Goal: Check status

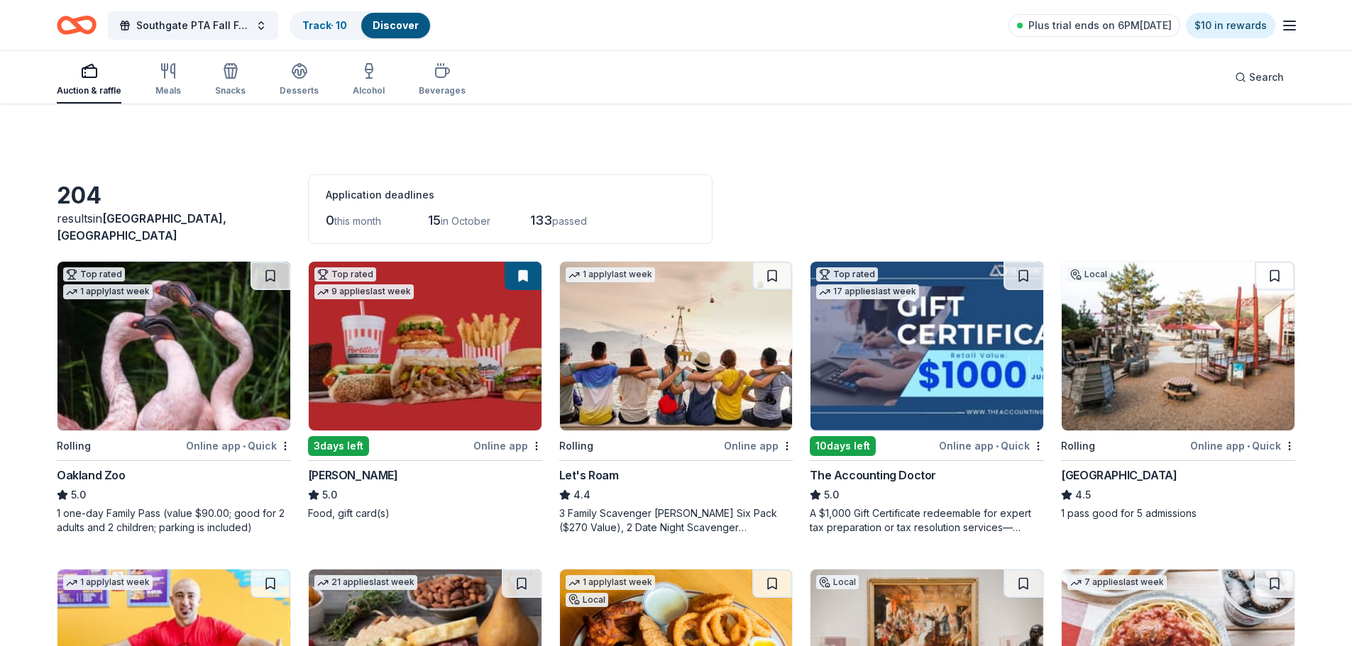
scroll to position [7142, 0]
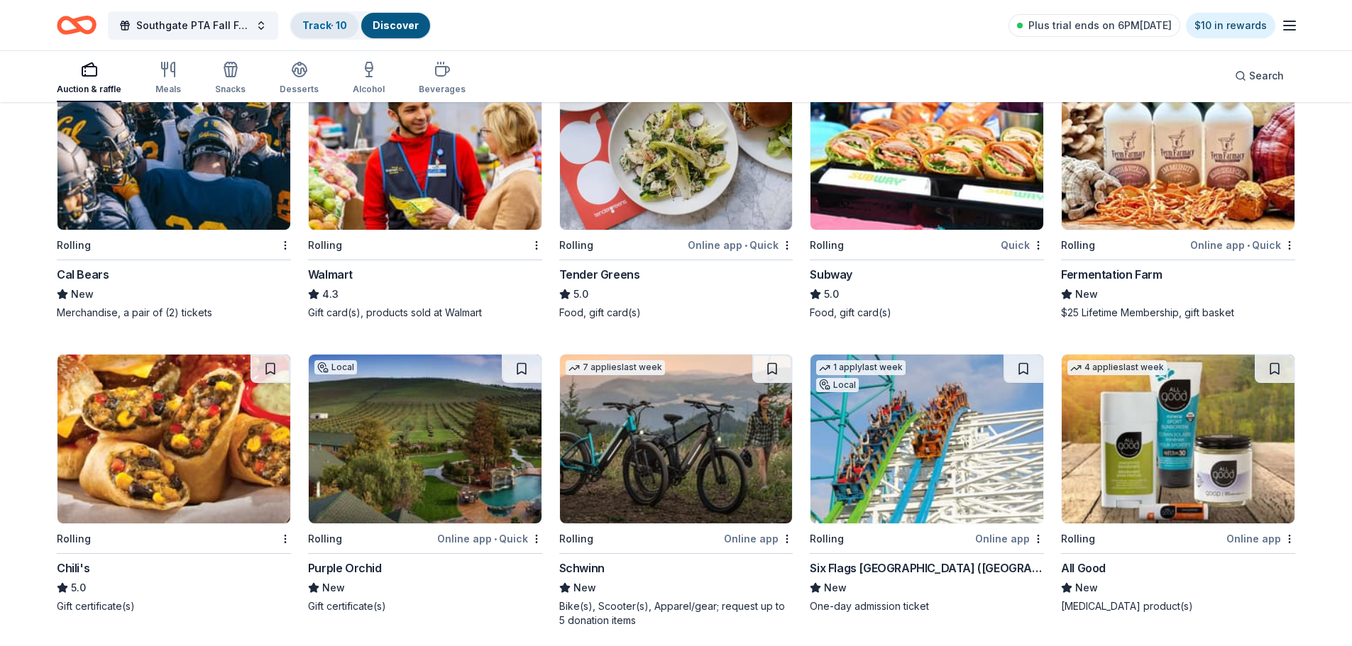
click at [331, 21] on link "Track · 10" at bounding box center [324, 25] width 45 height 12
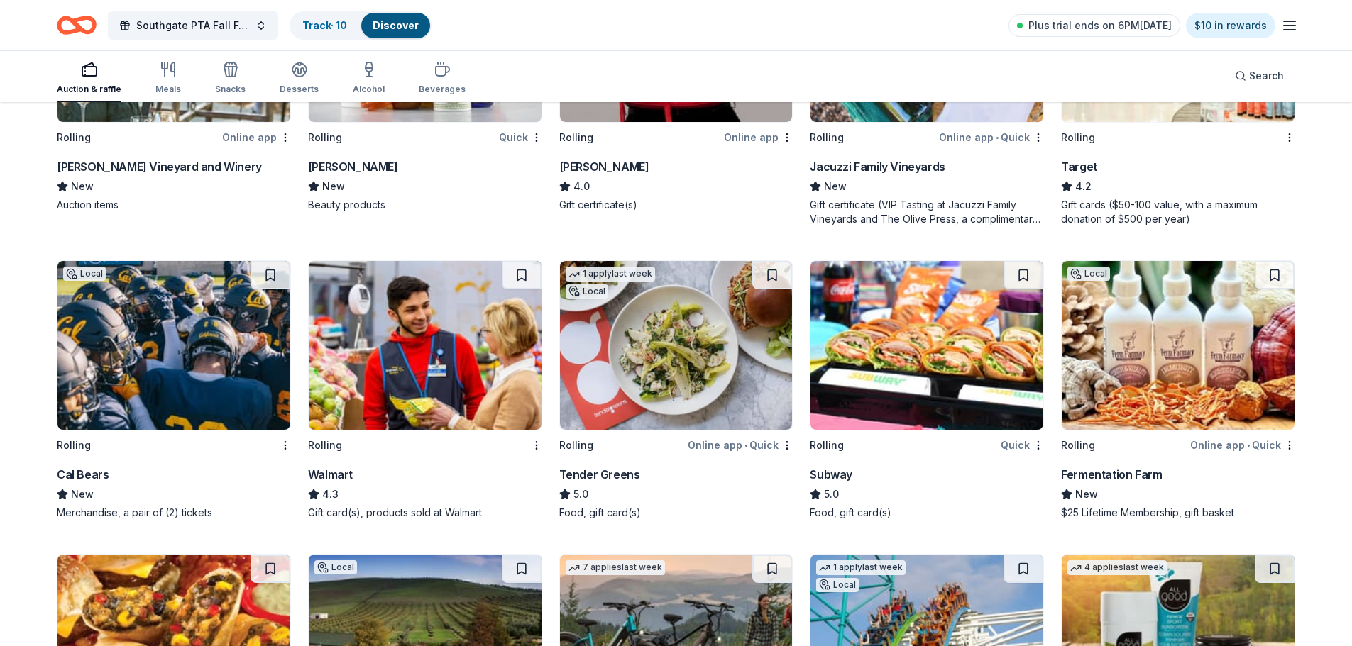
scroll to position [6480, 0]
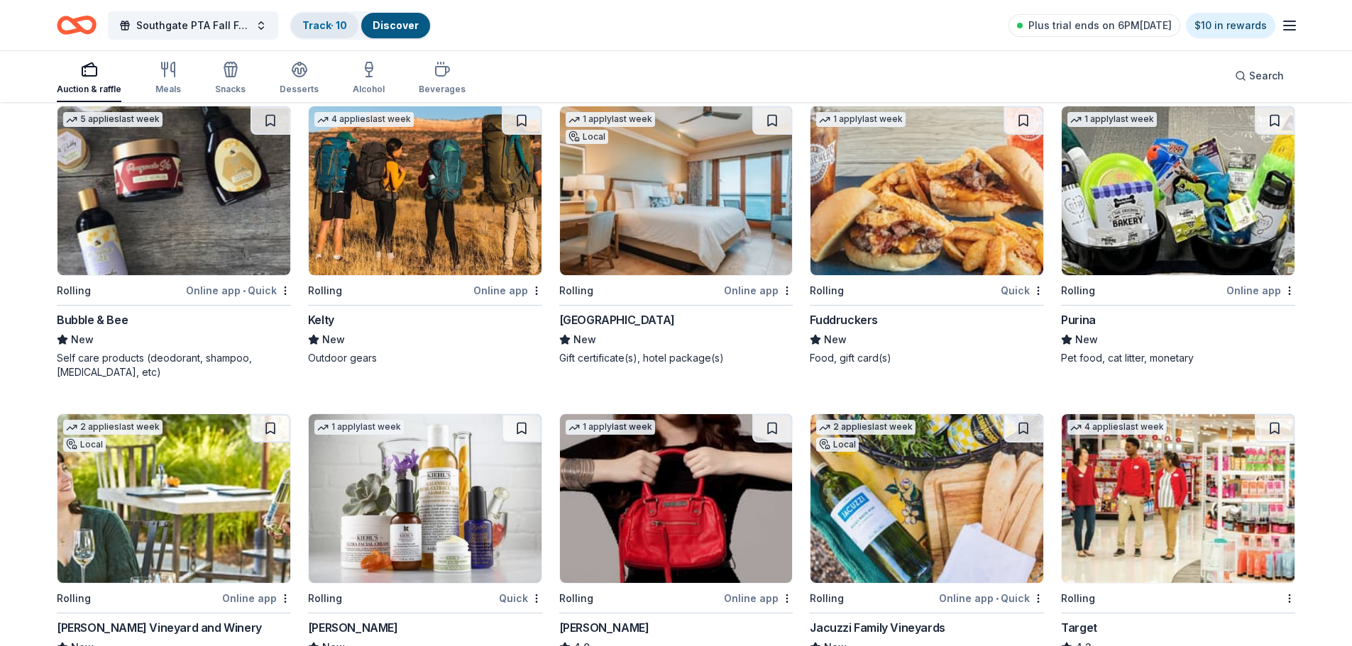
click at [329, 28] on link "Track · 10" at bounding box center [324, 25] width 45 height 12
click at [233, 24] on span "Southgate PTA Fall Festival" at bounding box center [193, 25] width 114 height 17
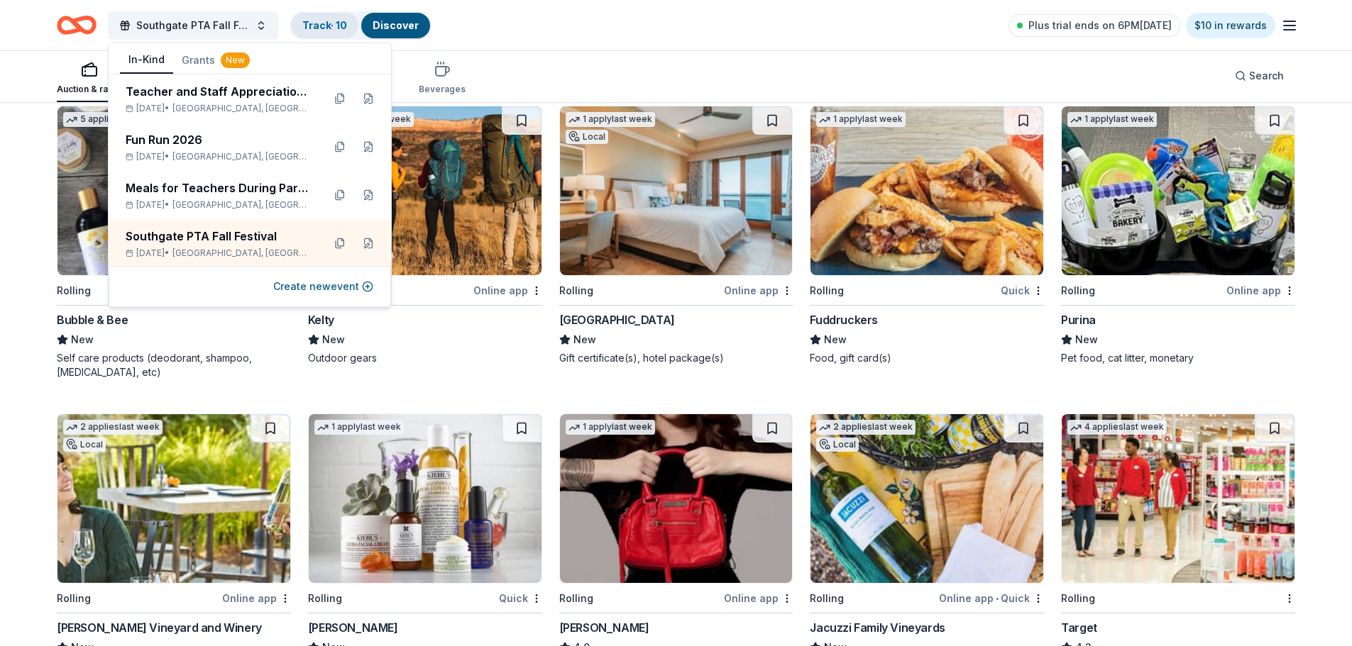
click at [331, 19] on link "Track · 10" at bounding box center [324, 25] width 45 height 12
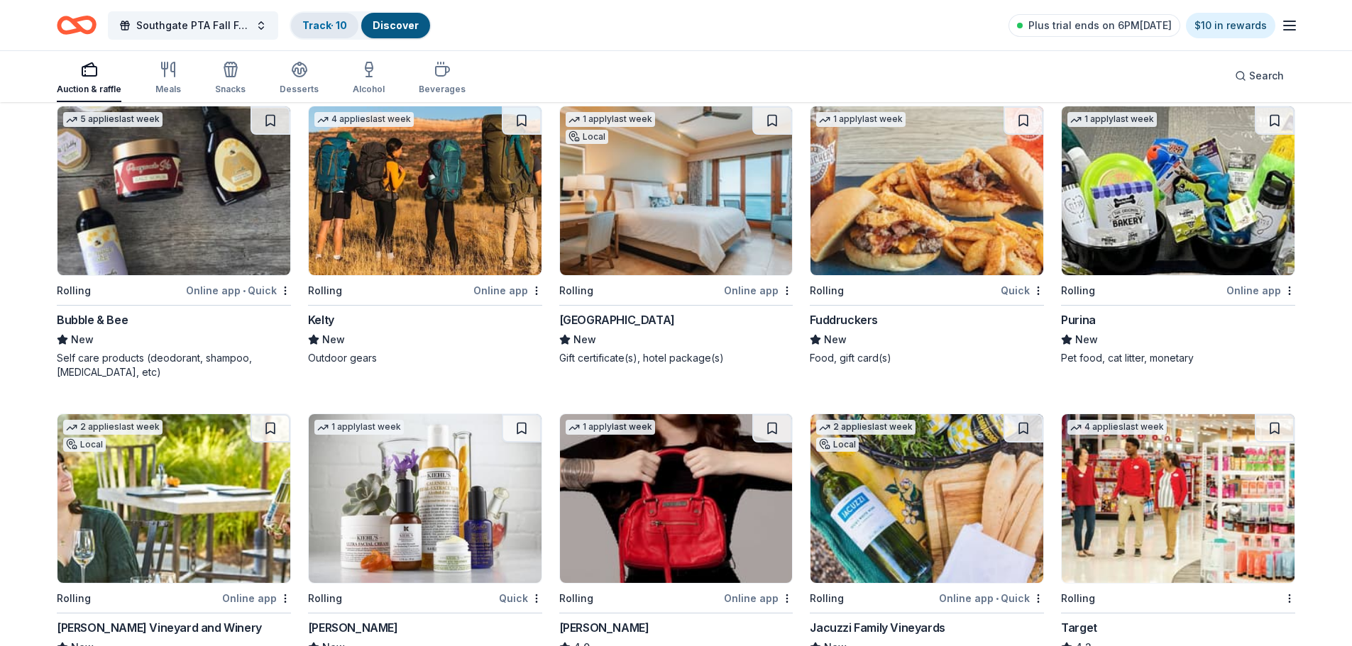
click at [332, 22] on link "Track · 10" at bounding box center [324, 25] width 45 height 12
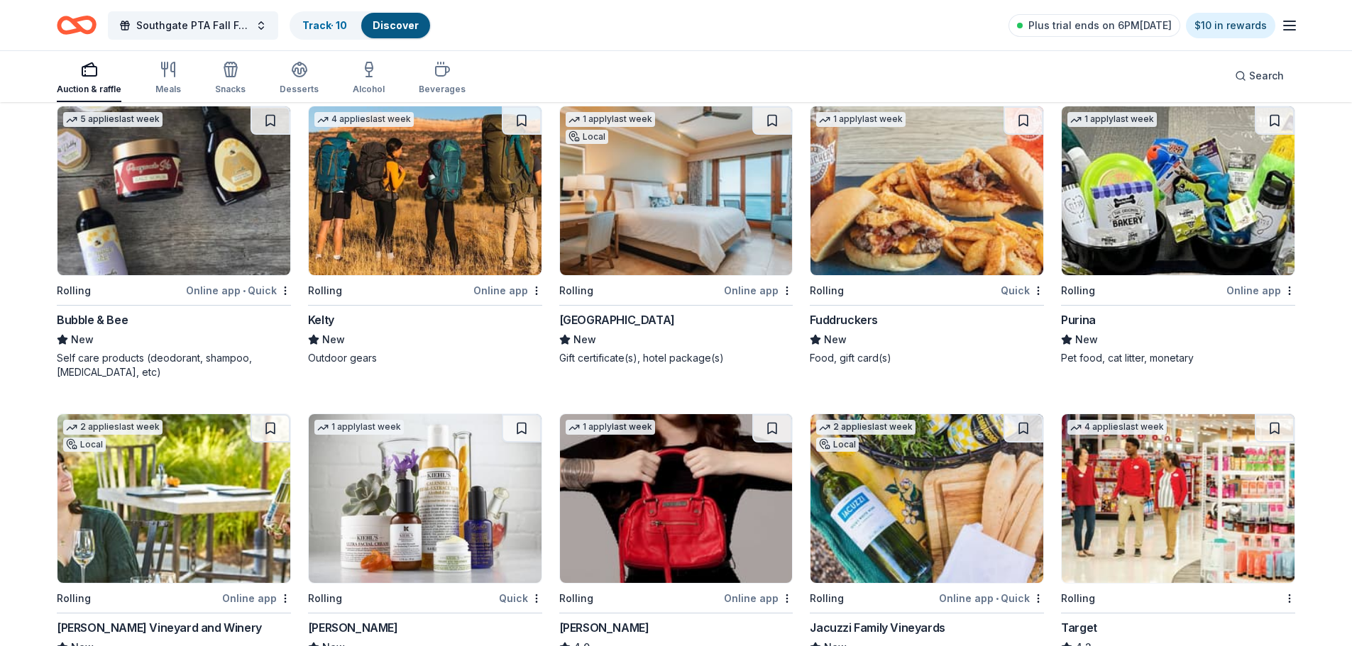
click at [495, 21] on div "Southgate PTA Fall Festival Track · 10 Discover Plus trial ends on 6PM[DATE] $1…" at bounding box center [676, 25] width 1238 height 33
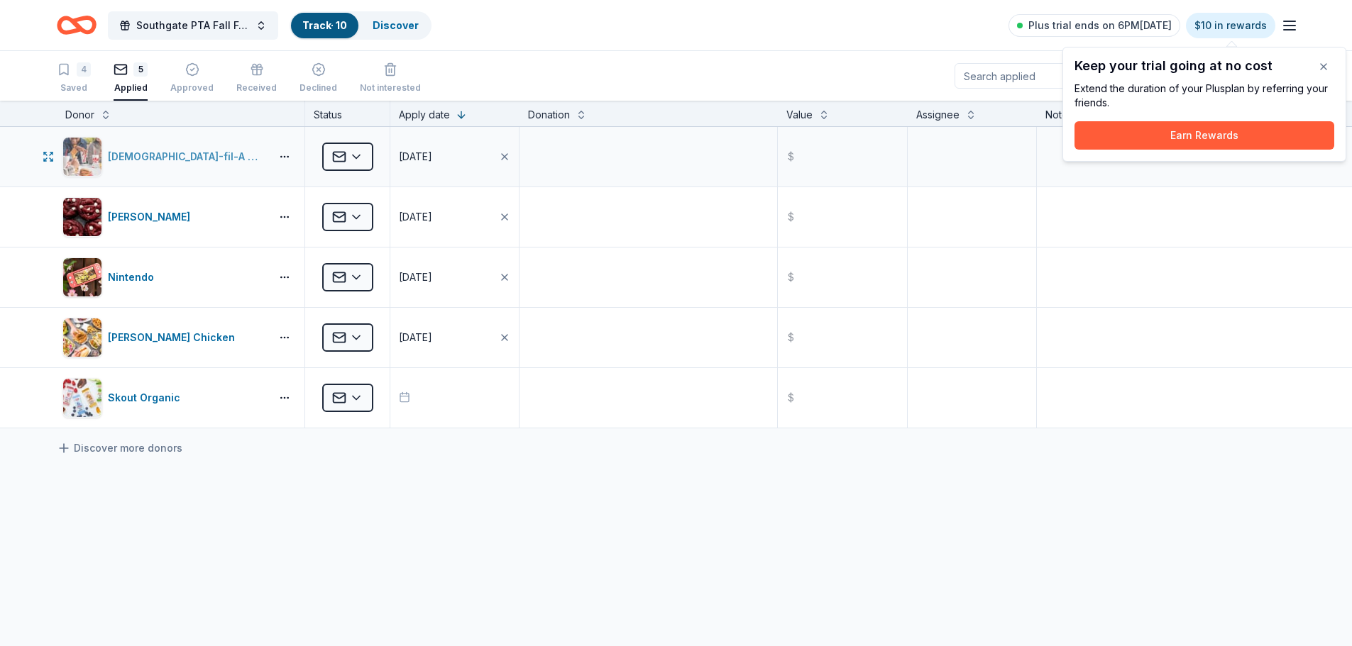
click at [196, 159] on div "[DEMOGRAPHIC_DATA]-fil-A ([GEOGRAPHIC_DATA])" at bounding box center [186, 156] width 157 height 17
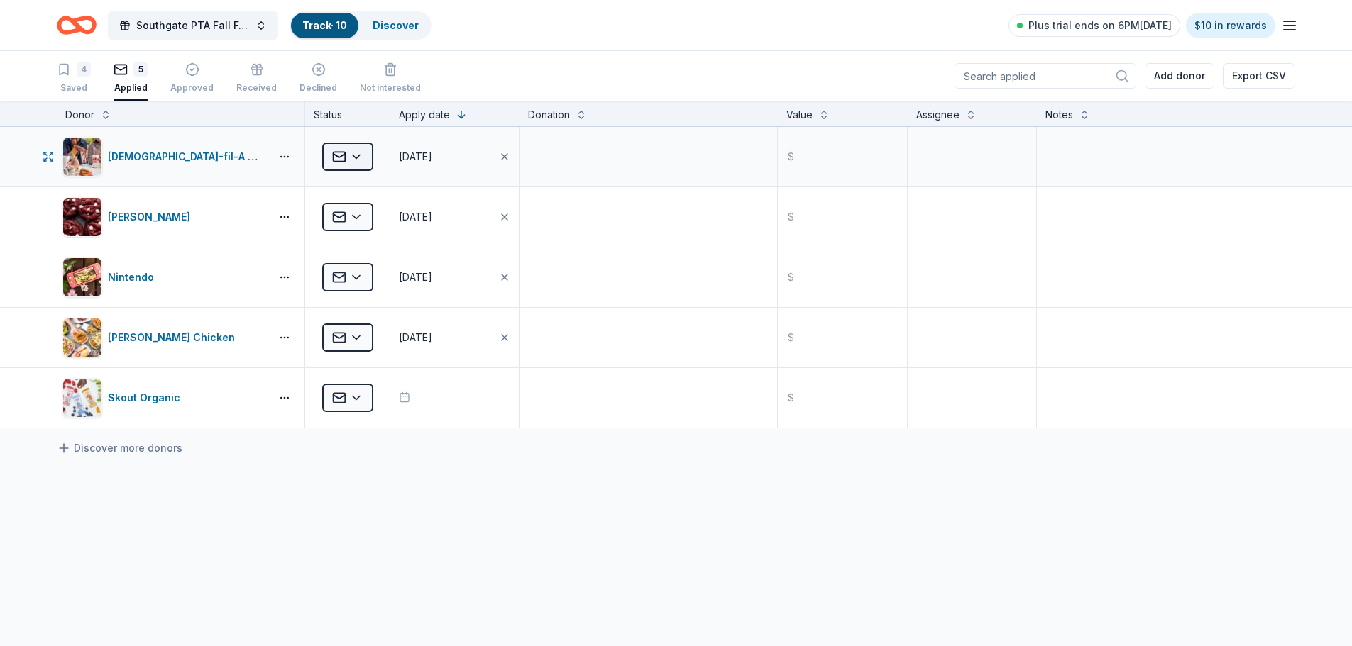
click at [351, 158] on html "Southgate PTA Fall Festival Track · 10 Discover Plus trial ends on 6PM, 10/2 $1…" at bounding box center [676, 323] width 1352 height 646
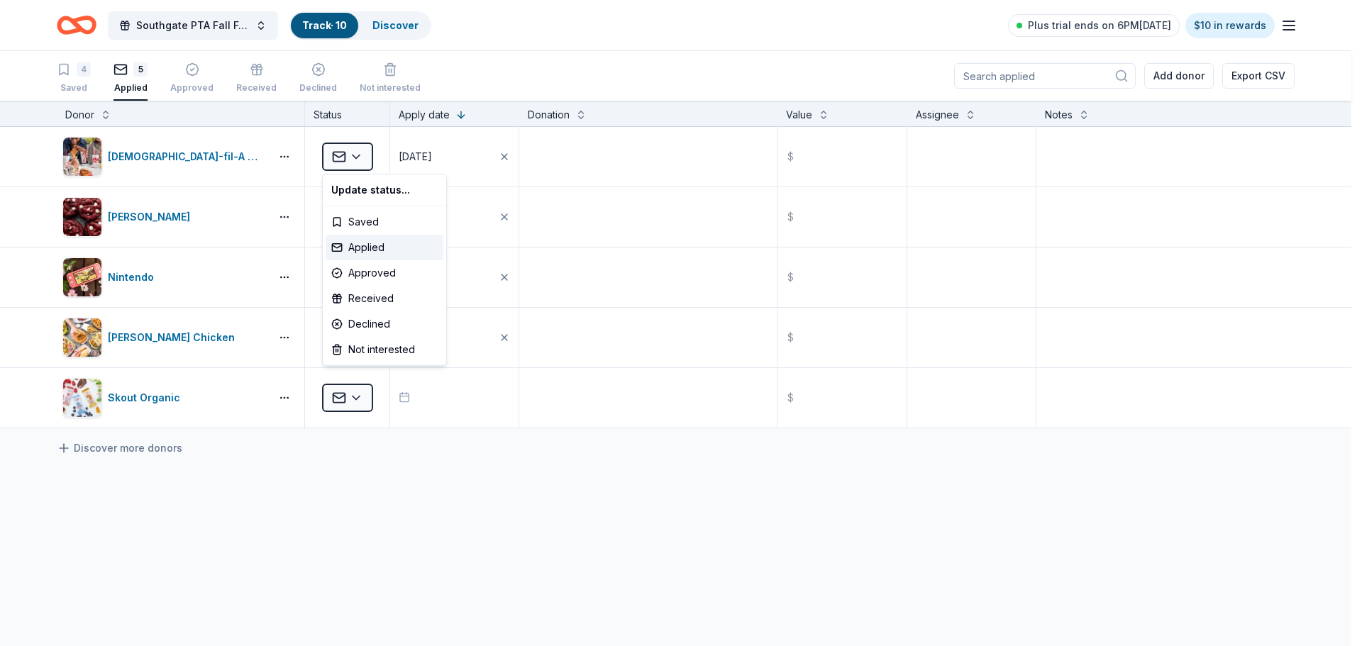
click at [494, 485] on html "Southgate PTA Fall Festival Track · 10 Discover Plus trial ends on 6PM, 10/2 $1…" at bounding box center [681, 323] width 1362 height 646
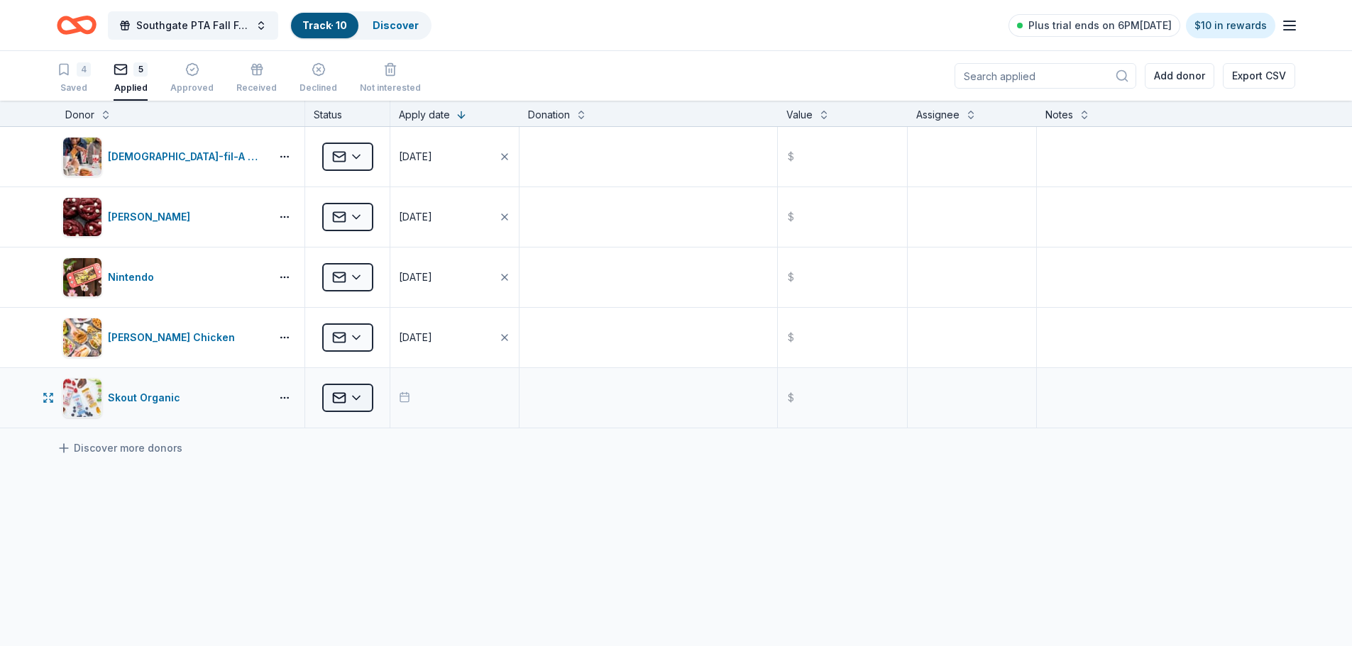
click at [354, 397] on html "Southgate PTA Fall Festival Track · 10 Discover Plus trial ends on 6PM, 10/2 $1…" at bounding box center [676, 323] width 1352 height 646
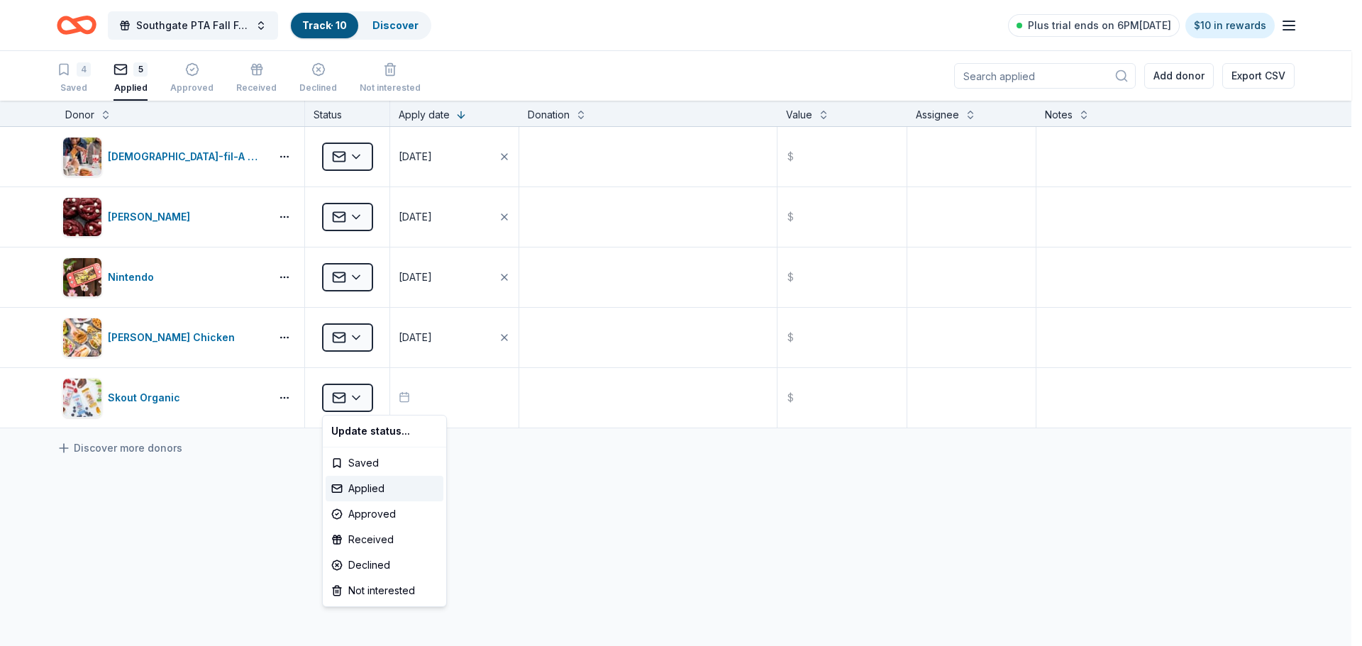
click at [609, 519] on html "Southgate PTA Fall Festival Track · 10 Discover Plus trial ends on 6PM, 10/2 $1…" at bounding box center [681, 323] width 1362 height 646
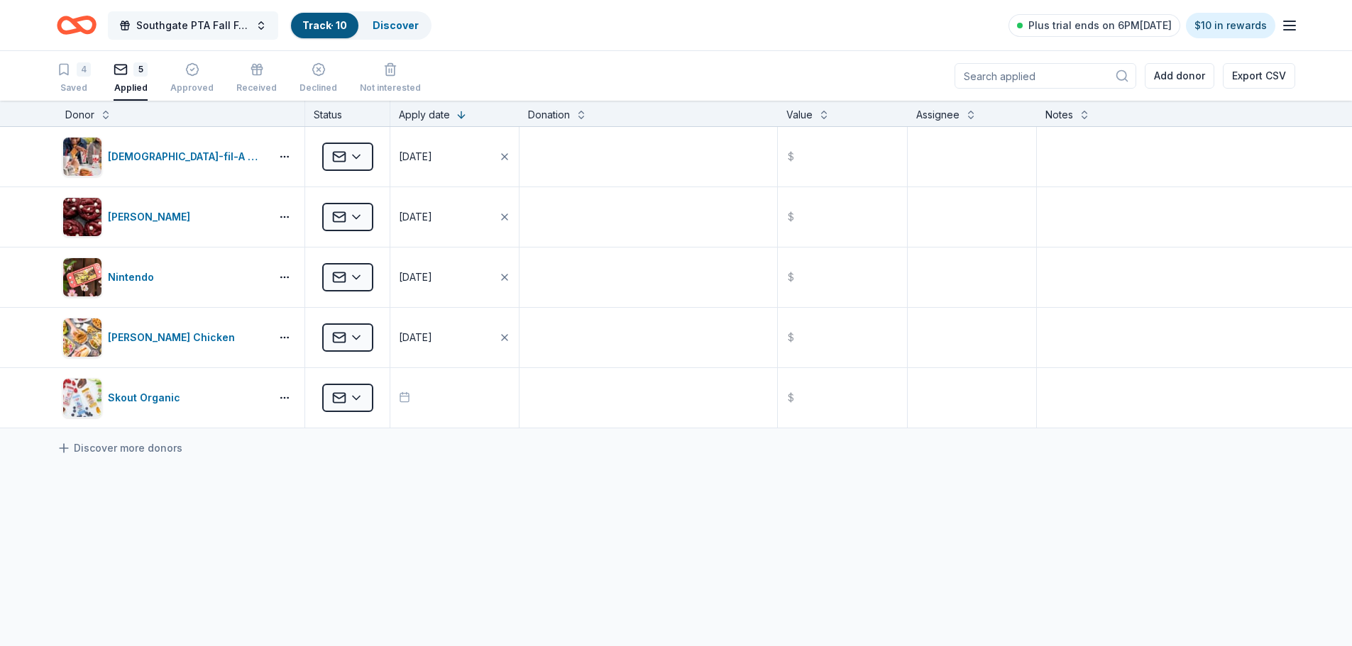
click at [250, 25] on button "Southgate PTA Fall Festival" at bounding box center [193, 25] width 170 height 28
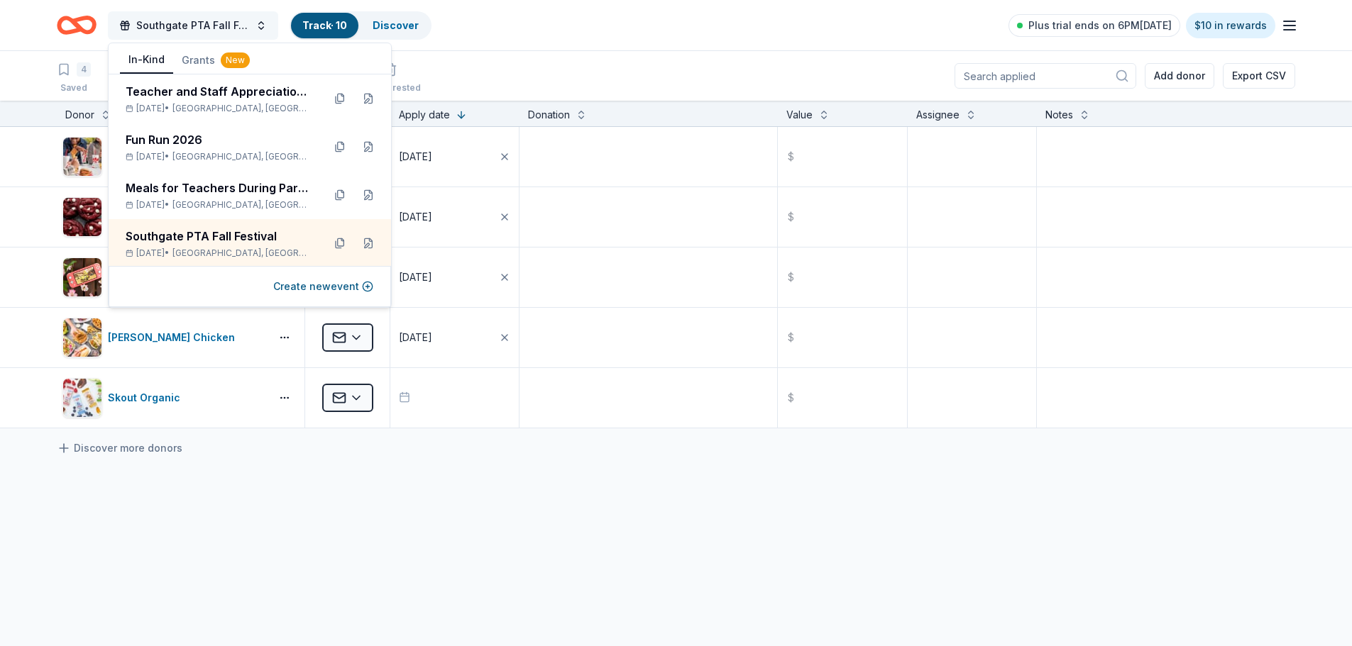
click at [250, 25] on button "Southgate PTA Fall Festival" at bounding box center [193, 25] width 170 height 28
